Goal: Communication & Community: Answer question/provide support

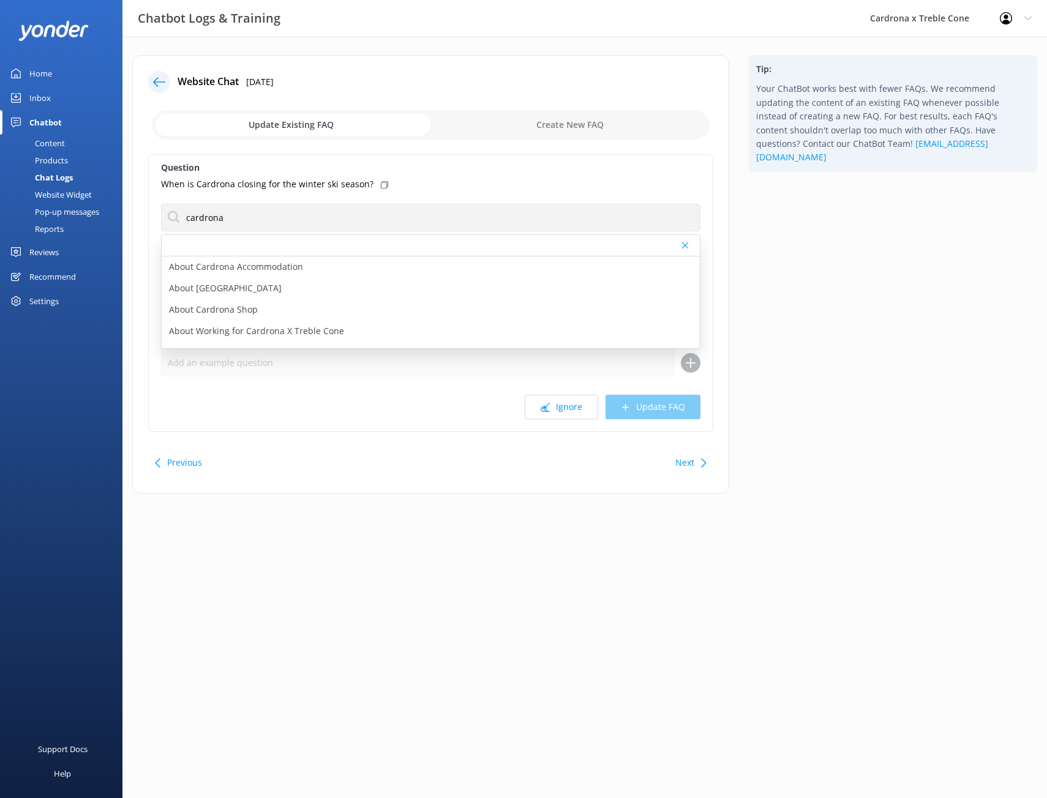
scroll to position [61, 0]
click at [151, 79] on div at bounding box center [159, 82] width 22 height 22
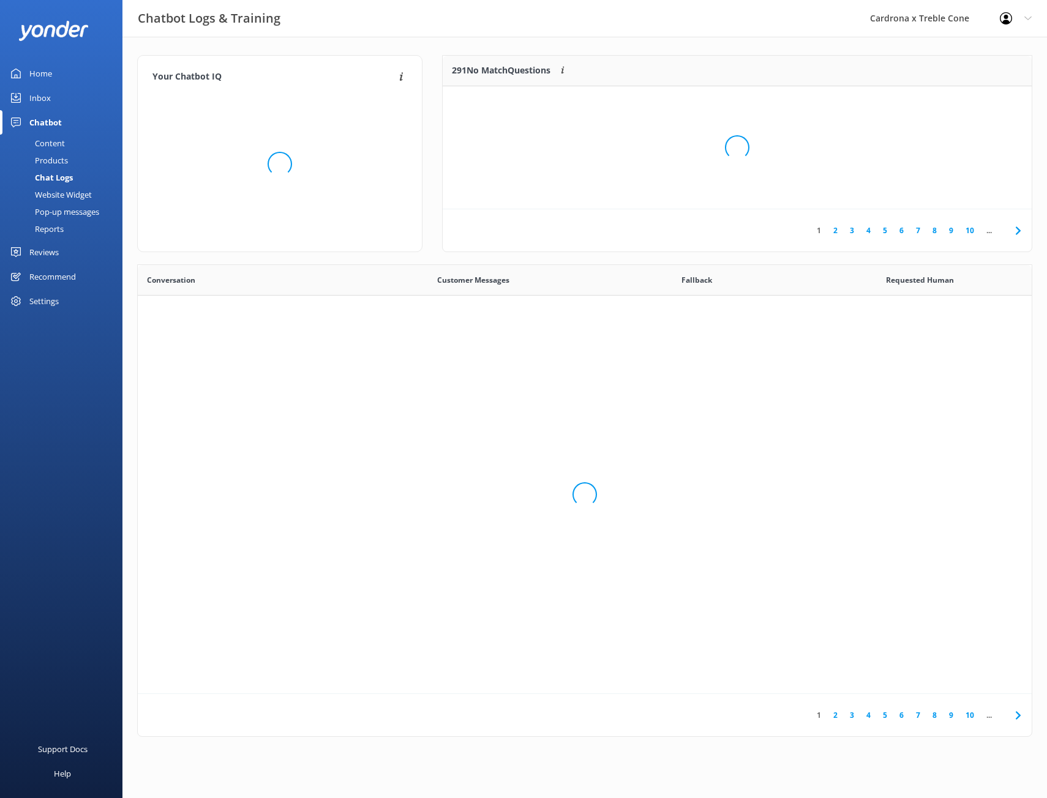
scroll to position [420, 884]
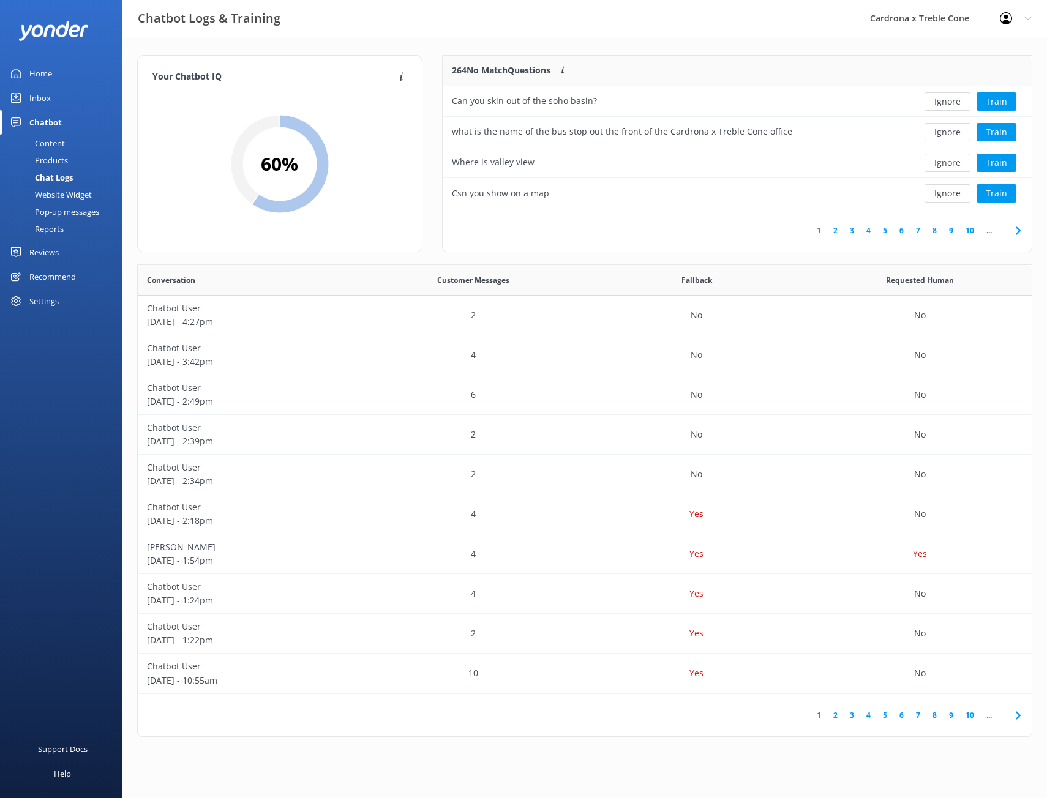
click at [1014, 233] on icon at bounding box center [1018, 230] width 15 height 15
click at [1017, 233] on use at bounding box center [1017, 230] width 5 height 8
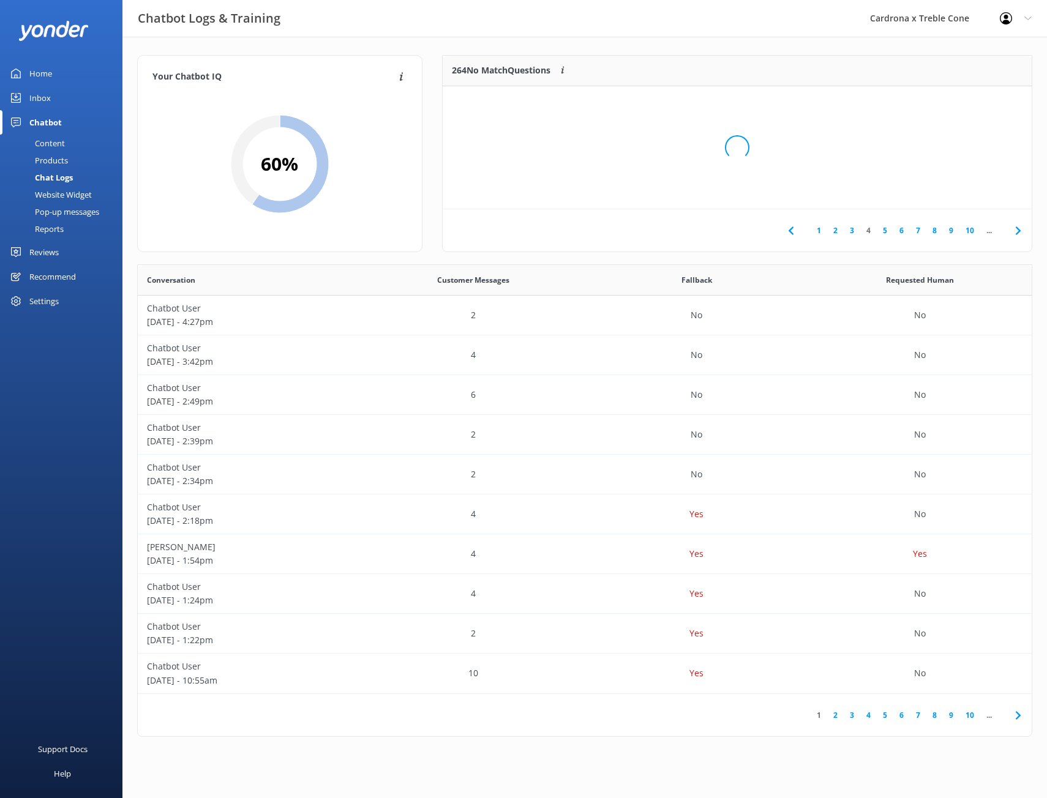
click at [1017, 233] on div "Loading.." at bounding box center [737, 147] width 564 height 798
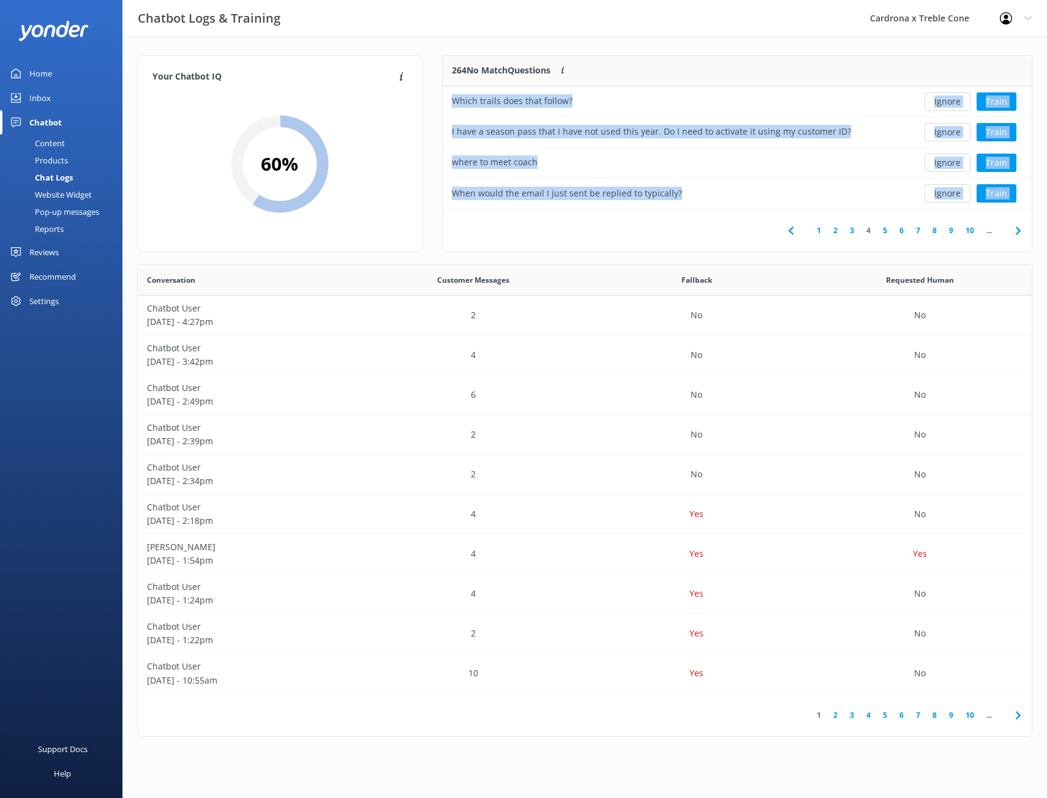
click at [971, 233] on link "10" at bounding box center [969, 231] width 21 height 12
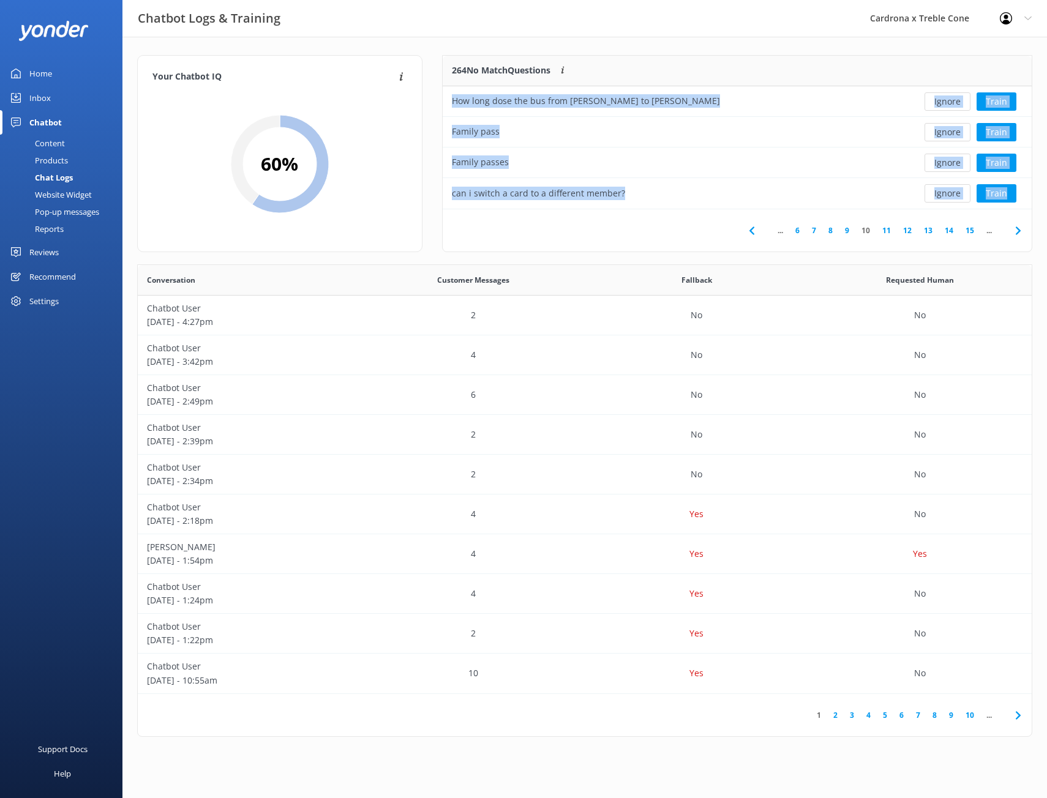
click at [956, 234] on link "14" at bounding box center [948, 231] width 21 height 12
click at [889, 234] on link "15" at bounding box center [886, 231] width 21 height 12
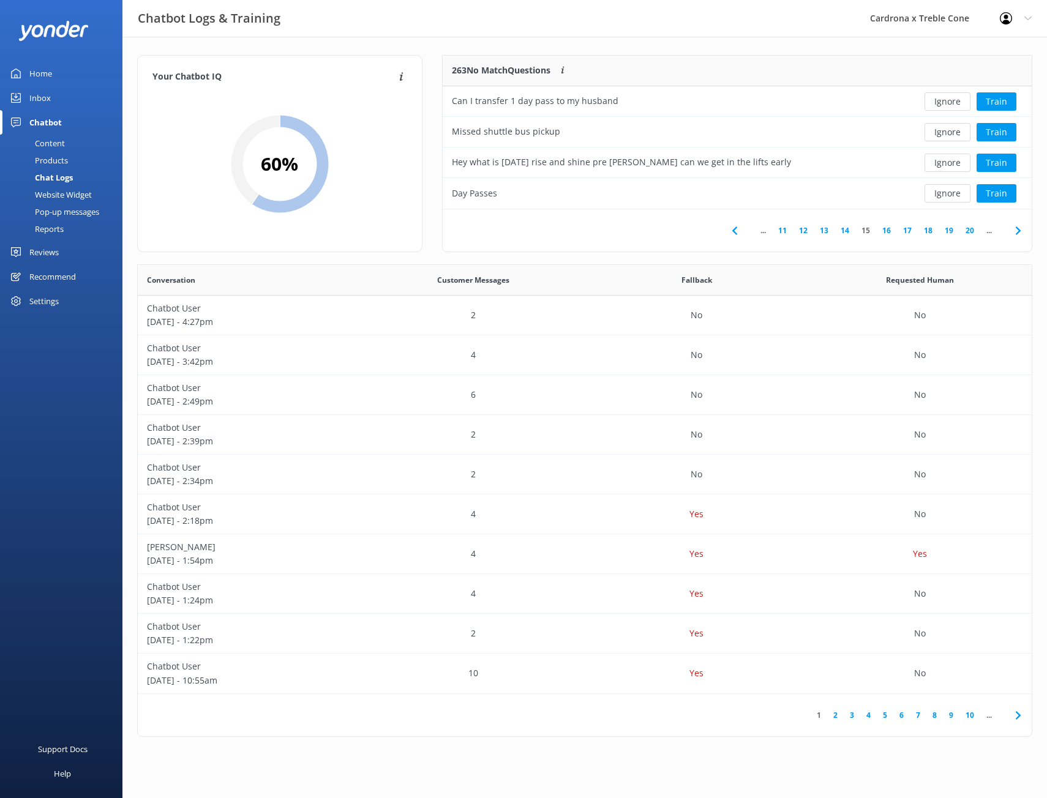
click at [700, 39] on div "Your Chatbot IQ Your Chatbot IQ is the percentage of trained FAQs against untra…" at bounding box center [584, 399] width 924 height 725
click at [1000, 102] on button "Train" at bounding box center [996, 101] width 40 height 18
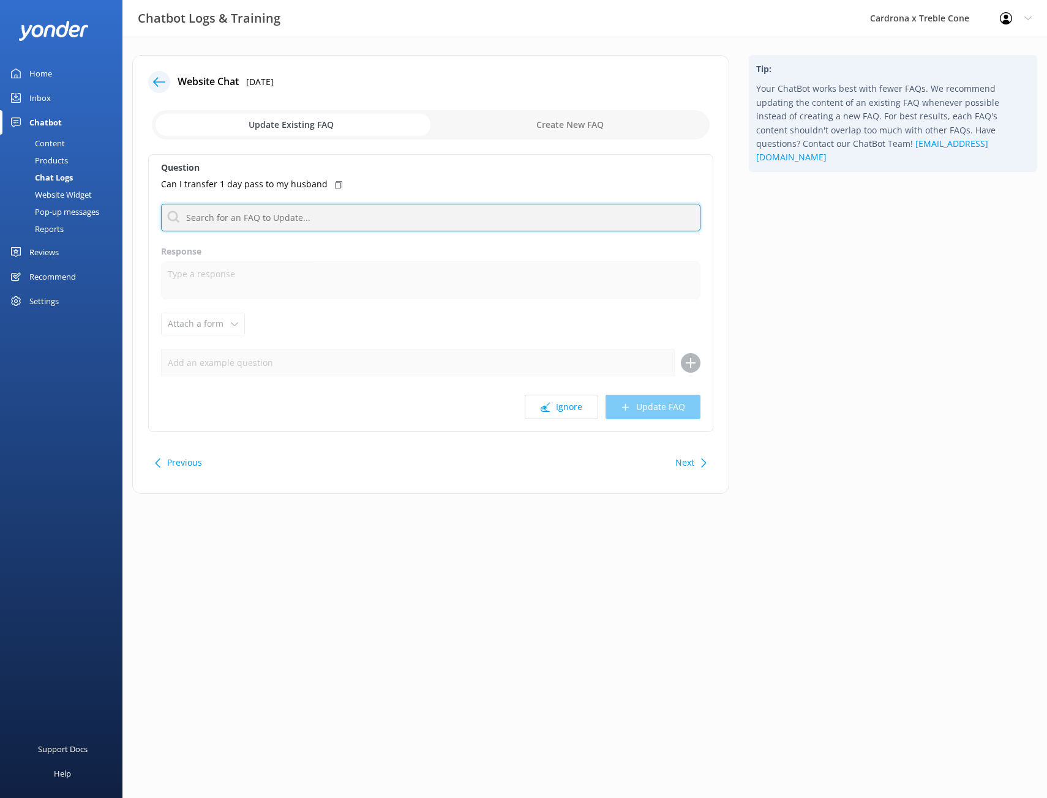
click at [278, 219] on input "text" at bounding box center [430, 218] width 539 height 28
type input "l"
type input "t"
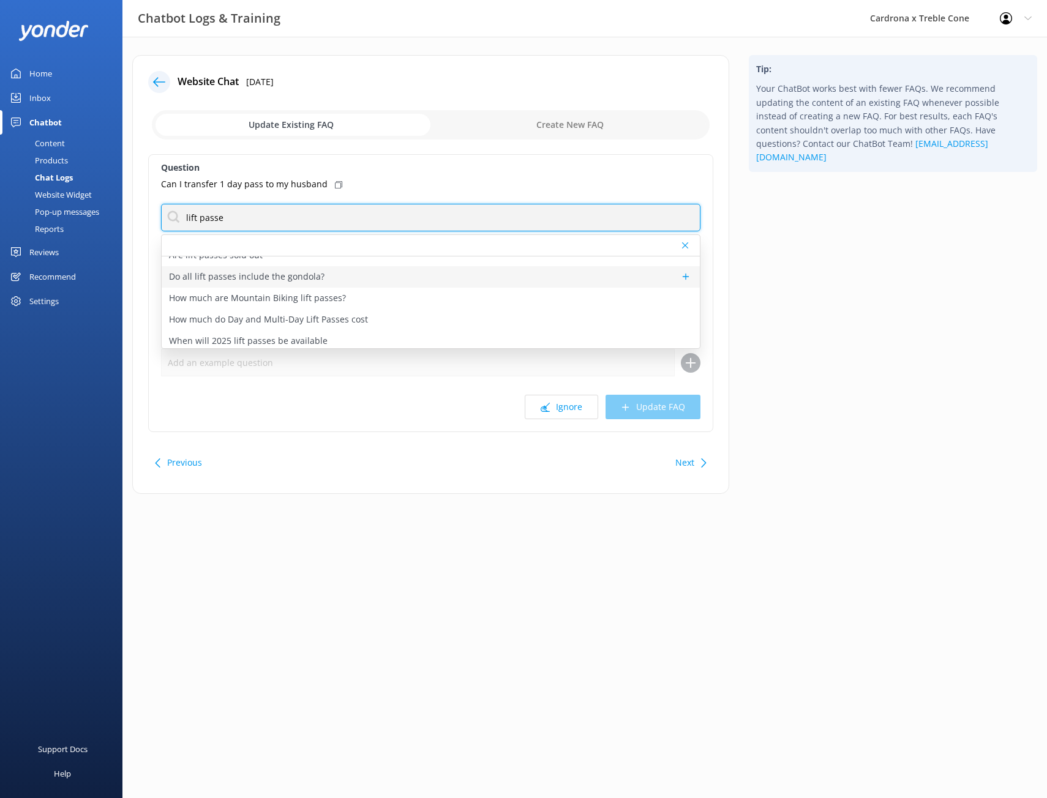
scroll to position [15, 0]
type input "lift passe"
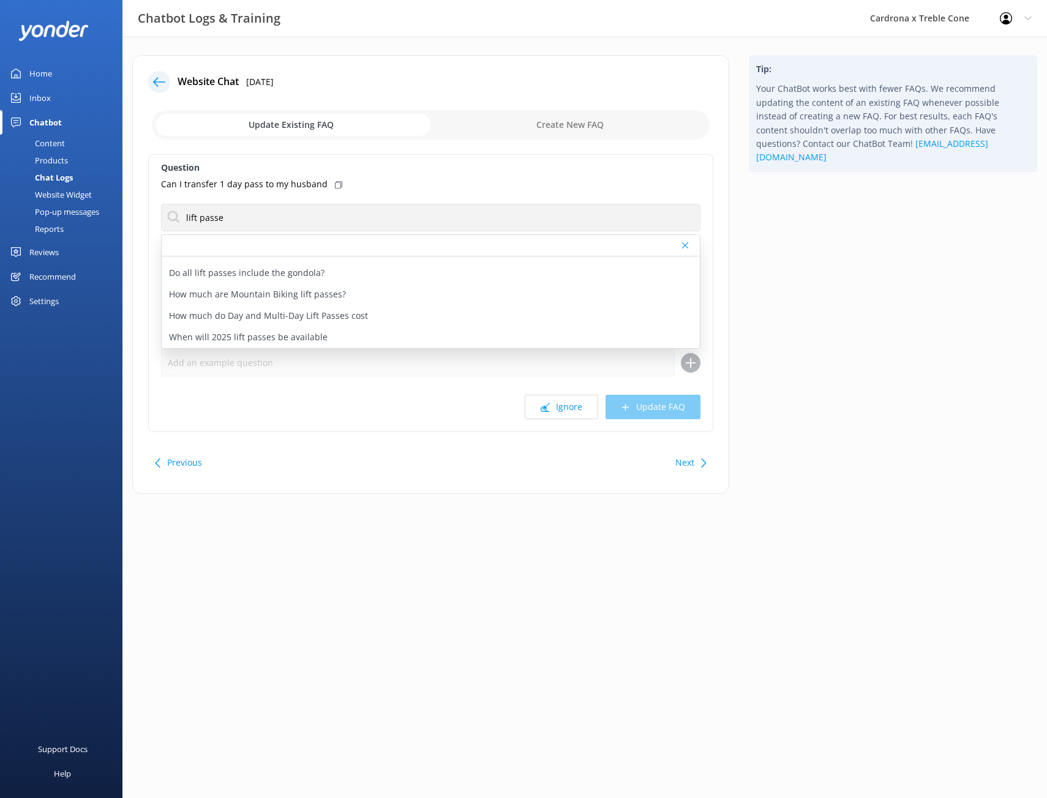
click at [905, 296] on div "Tip: Your ChatBot works best with fewer FAQs. We recommend updating the content…" at bounding box center [893, 280] width 308 height 451
click at [692, 465] on button "Next" at bounding box center [684, 462] width 19 height 24
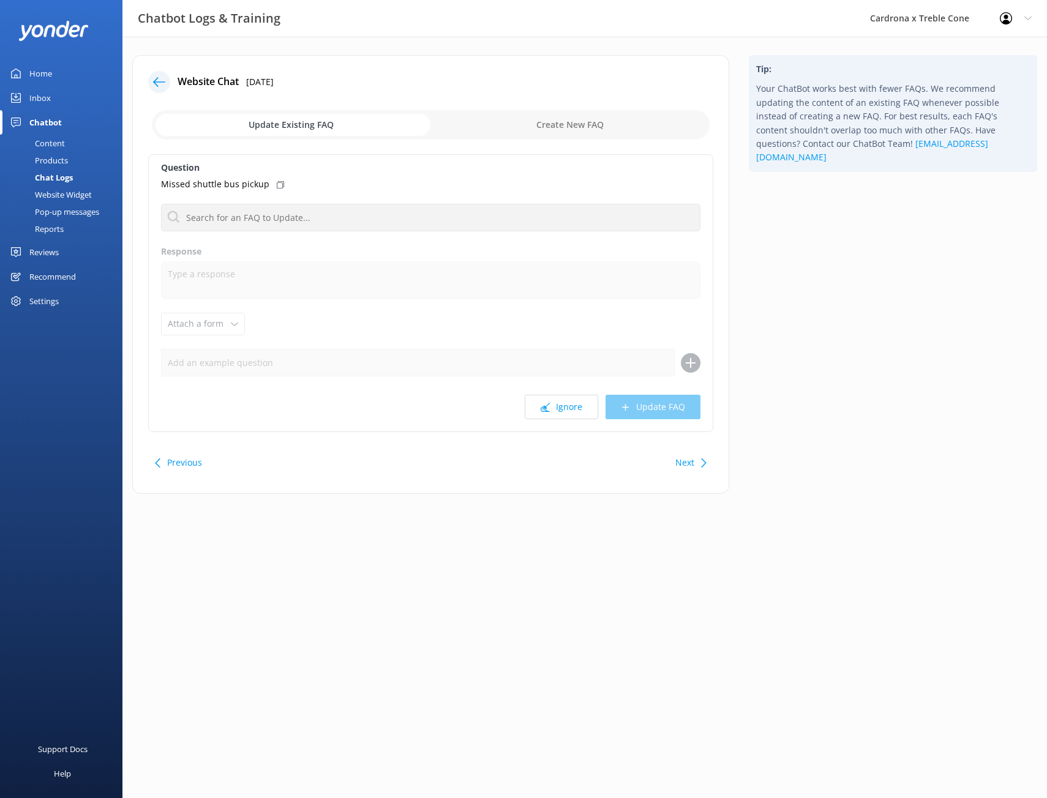
click at [691, 466] on button "Next" at bounding box center [684, 462] width 19 height 24
click at [690, 466] on button "Next" at bounding box center [684, 462] width 19 height 24
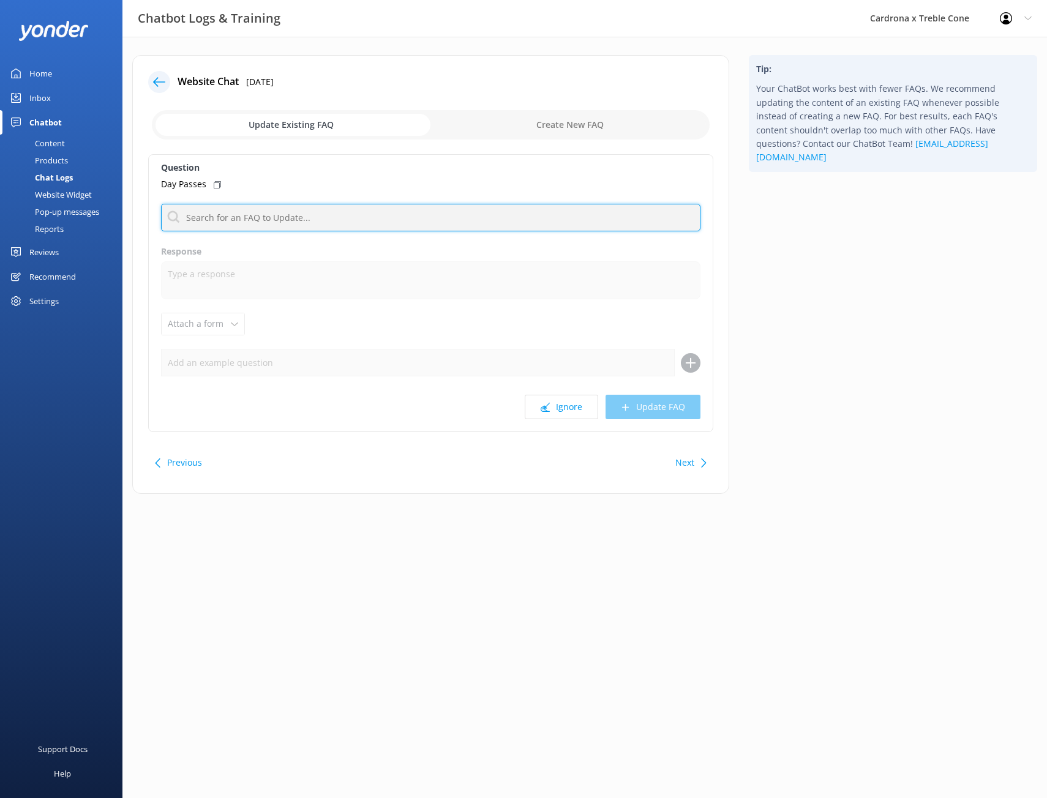
click at [340, 230] on input "text" at bounding box center [430, 218] width 539 height 28
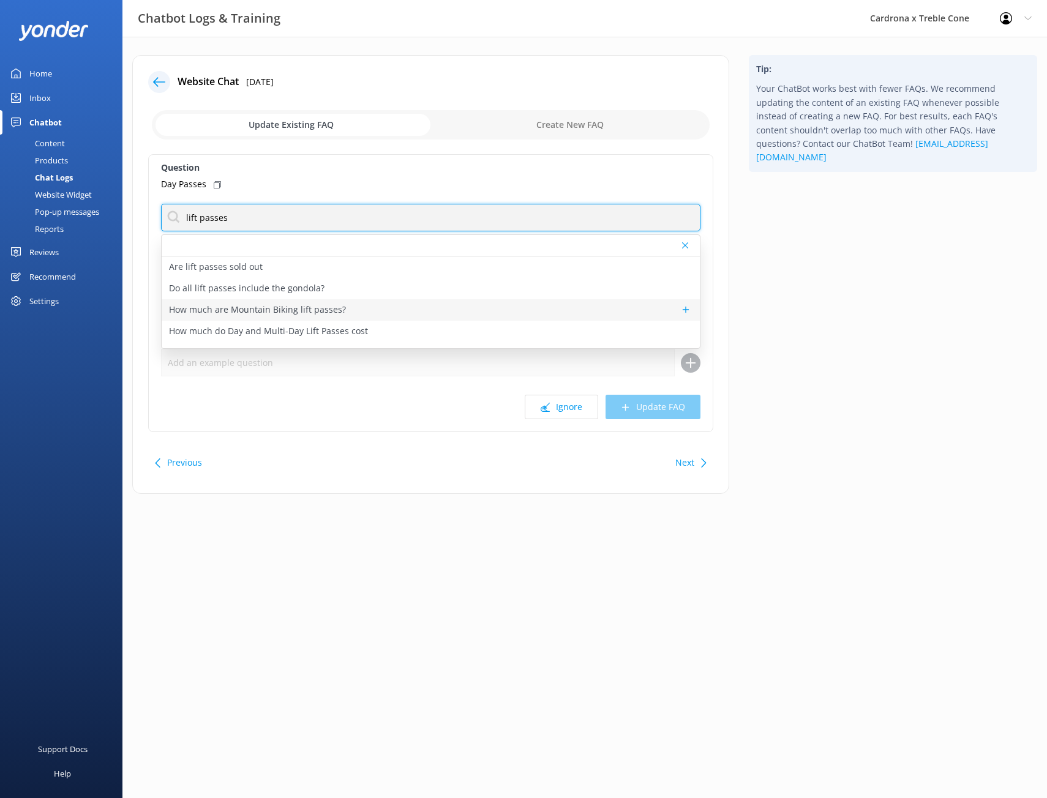
scroll to position [15, 0]
type input "lift passes"
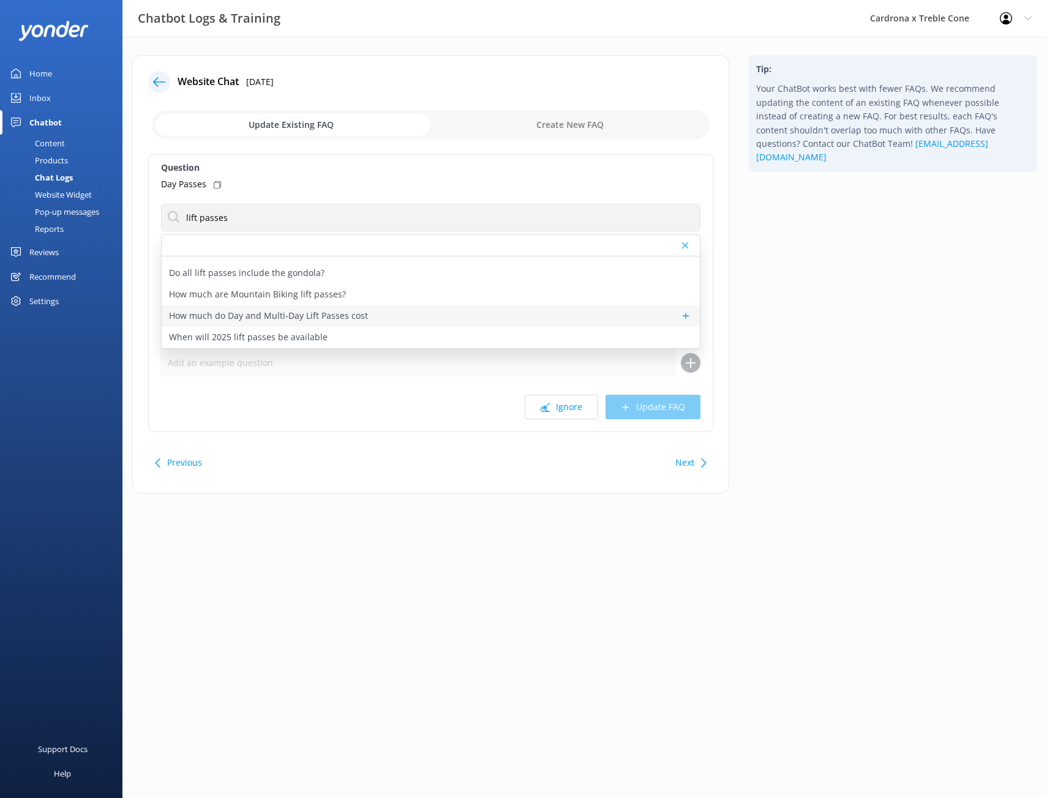
click at [401, 308] on div "How much do Day and Multi-Day Lift Passes cost" at bounding box center [431, 315] width 538 height 21
type textarea "For Winter '25 Day and Multi-Day Lift Pass pricing, go to [URL][DOMAIN_NAME] An…"
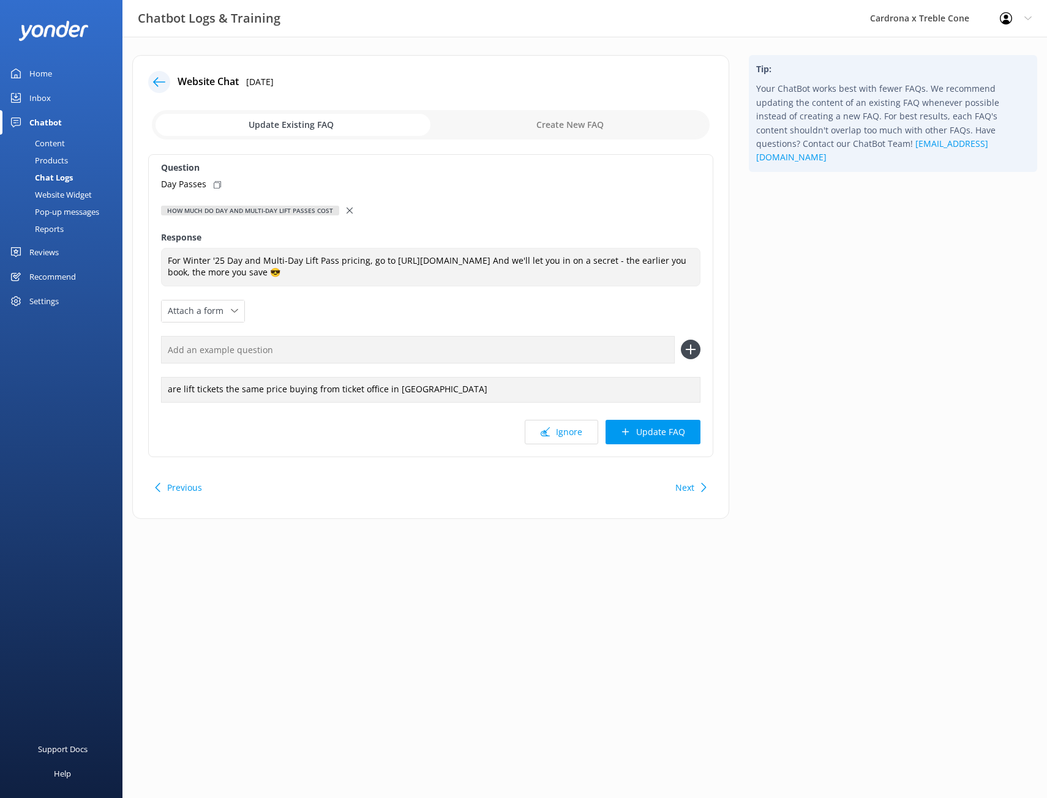
click at [217, 189] on div "Day Passes" at bounding box center [430, 184] width 539 height 13
click at [327, 343] on input "text" at bounding box center [418, 350] width 514 height 28
paste input "Day Passes"
type input "Day Passes"
click at [697, 349] on icon at bounding box center [691, 350] width 20 height 20
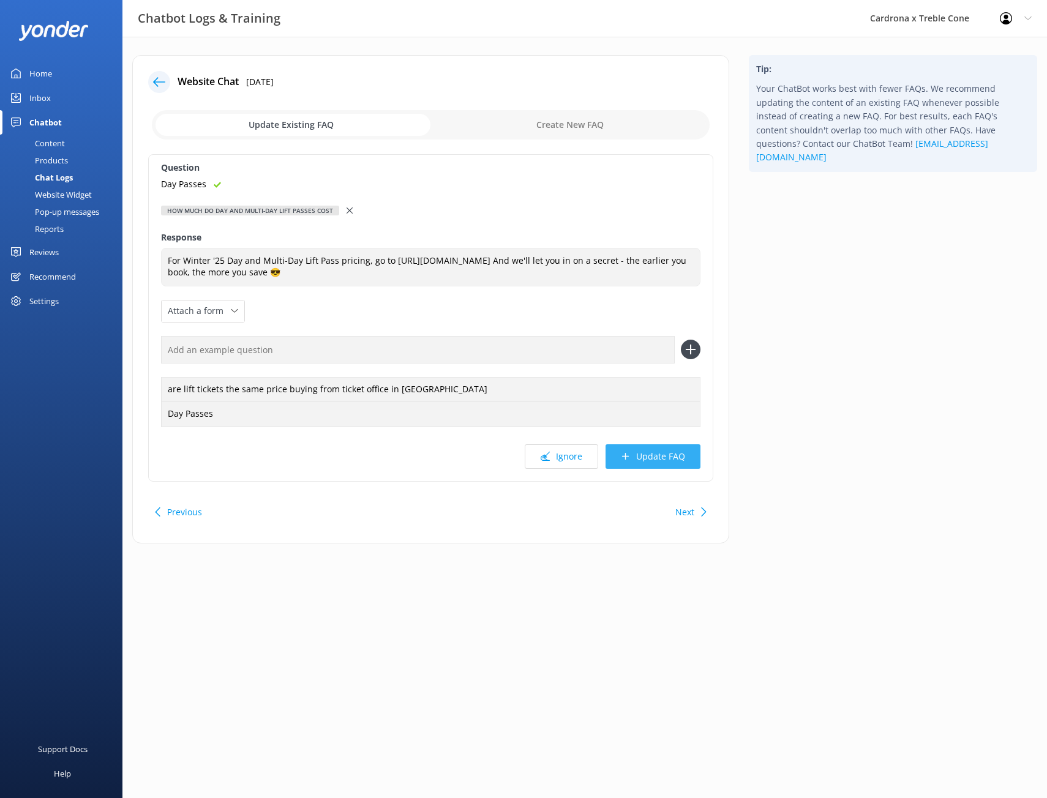
click at [678, 452] on button "Update FAQ" at bounding box center [652, 456] width 95 height 24
